Goal: Task Accomplishment & Management: Use online tool/utility

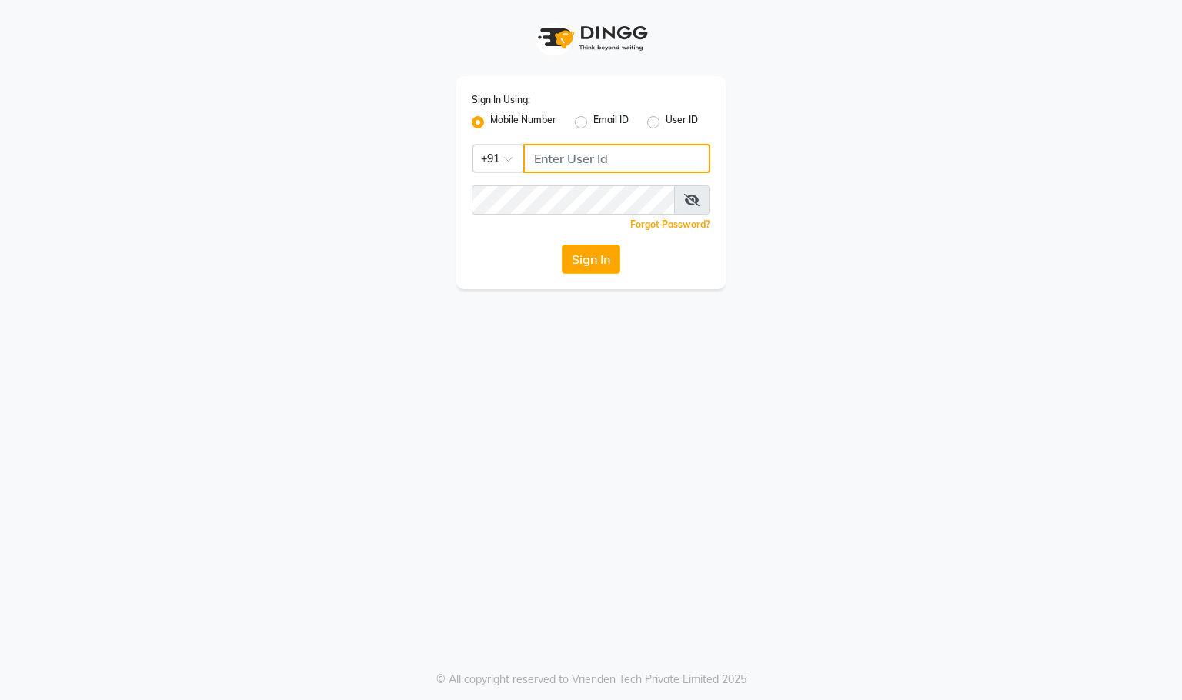
click at [603, 162] on input "Username" at bounding box center [616, 158] width 187 height 29
type input "9372158855"
click at [602, 259] on button "Sign In" at bounding box center [591, 259] width 58 height 29
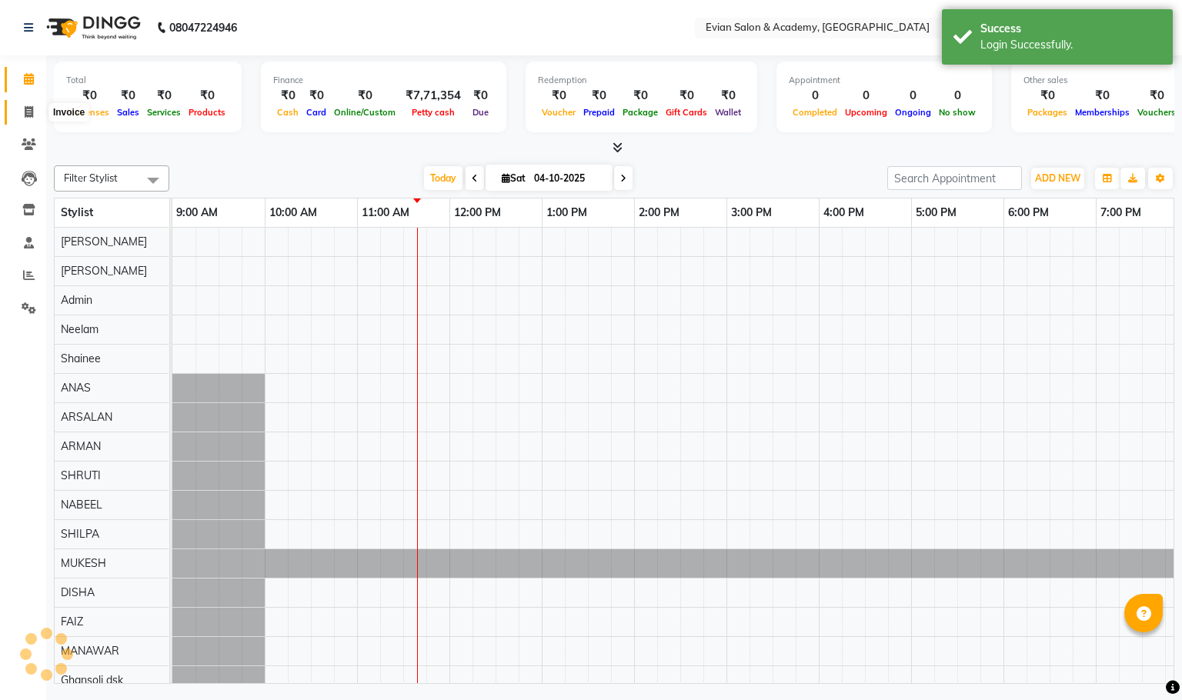
click at [32, 120] on span at bounding box center [28, 113] width 27 height 18
select select "service"
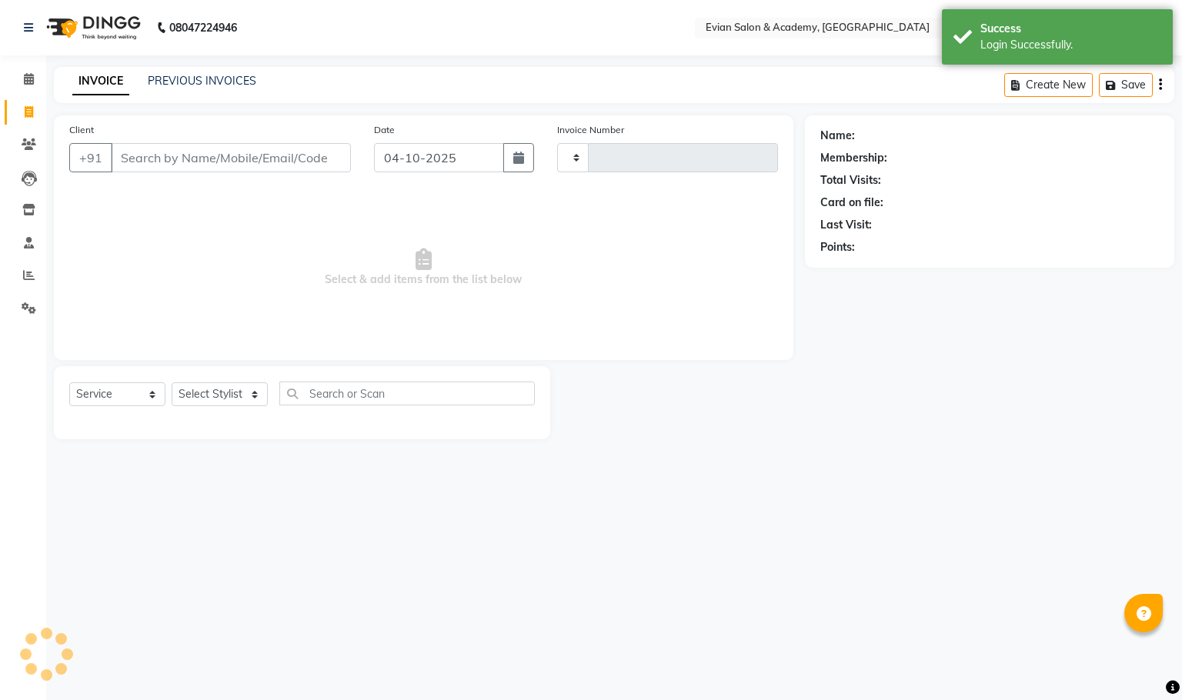
type input "1547"
select select "4688"
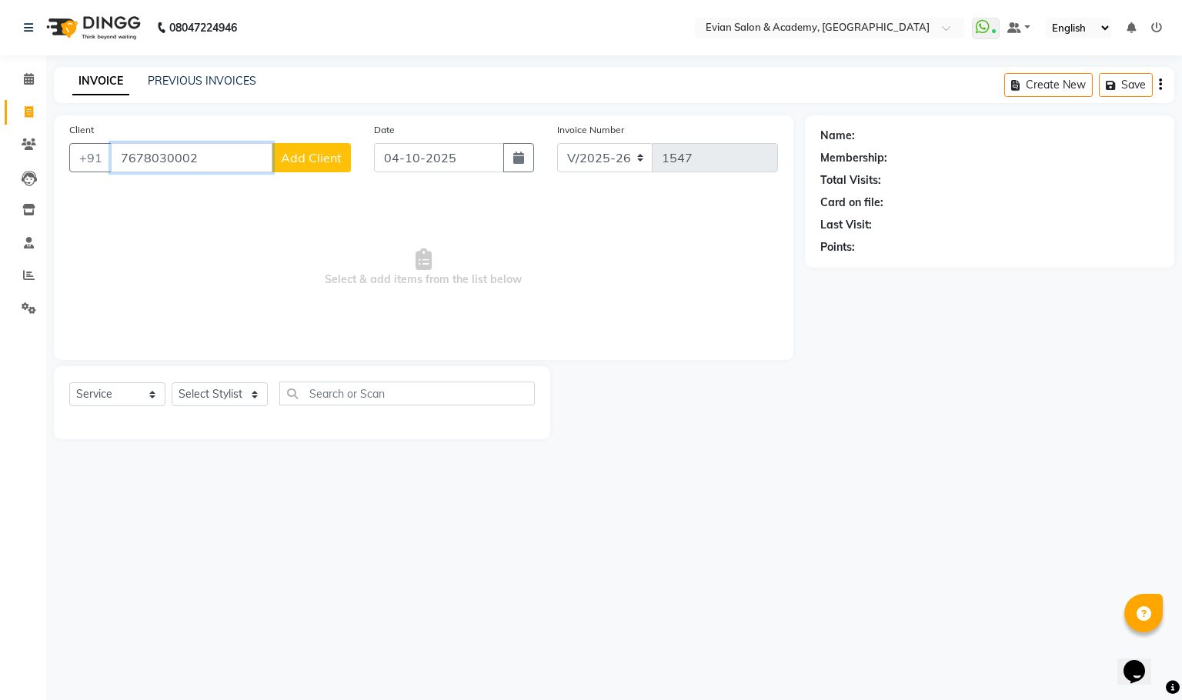
click at [175, 148] on input "7678030002" at bounding box center [192, 157] width 162 height 29
paste input "847399515"
type input "8473995152"
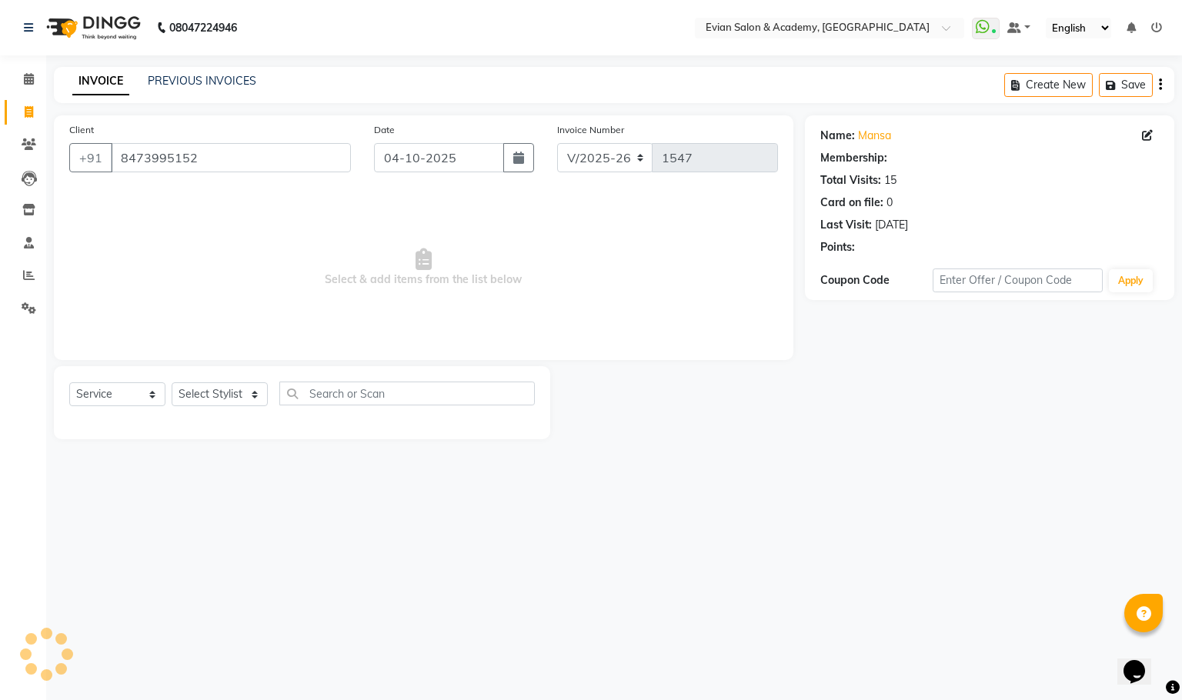
select select "1: Object"
